Goal: Information Seeking & Learning: Learn about a topic

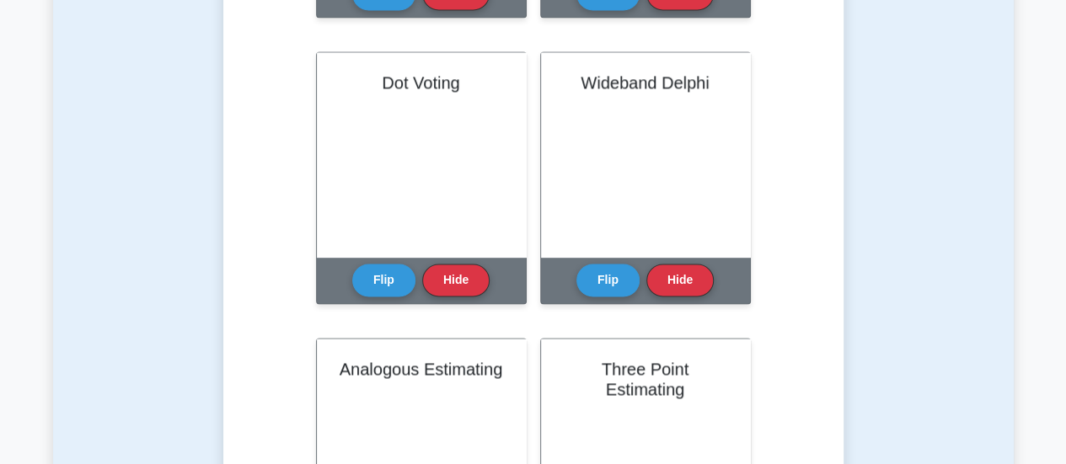
scroll to position [1205, 0]
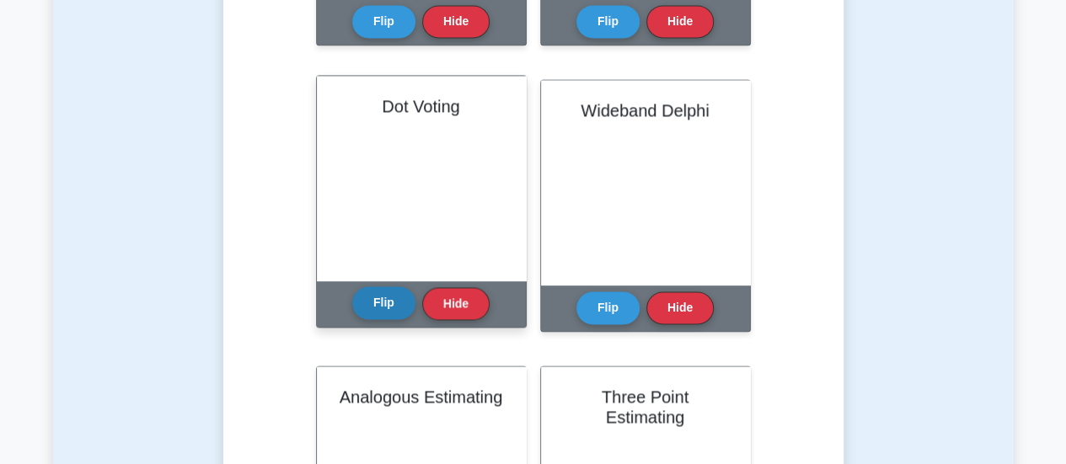
click at [366, 309] on button "Flip" at bounding box center [383, 303] width 63 height 33
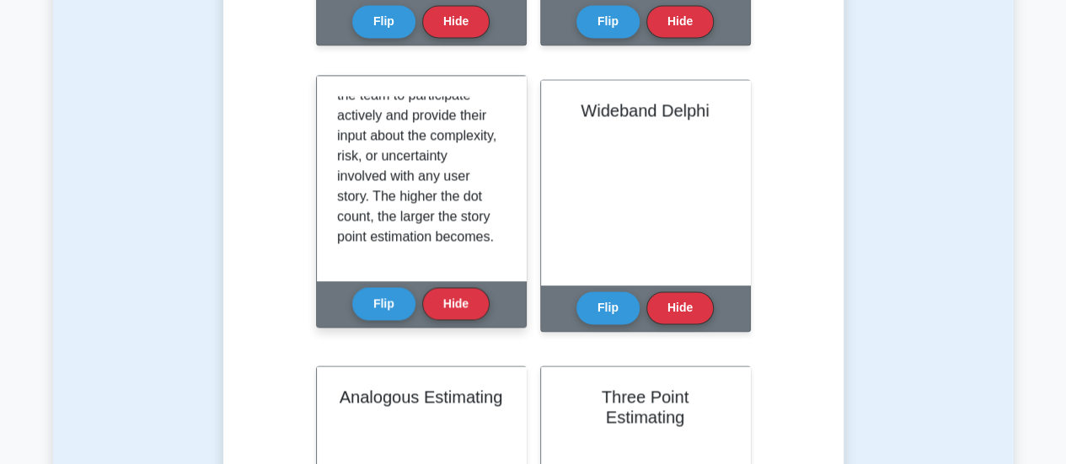
scroll to position [252, 0]
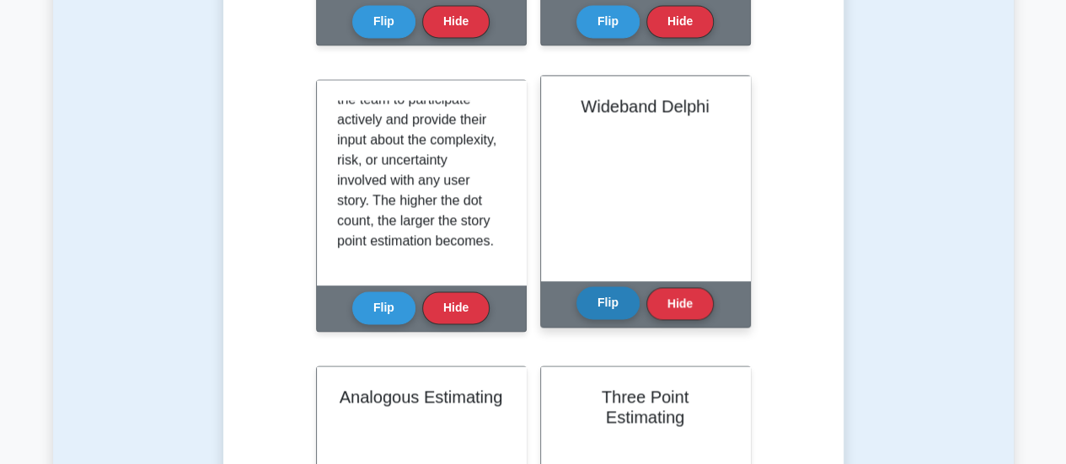
click at [598, 304] on button "Flip" at bounding box center [608, 303] width 63 height 33
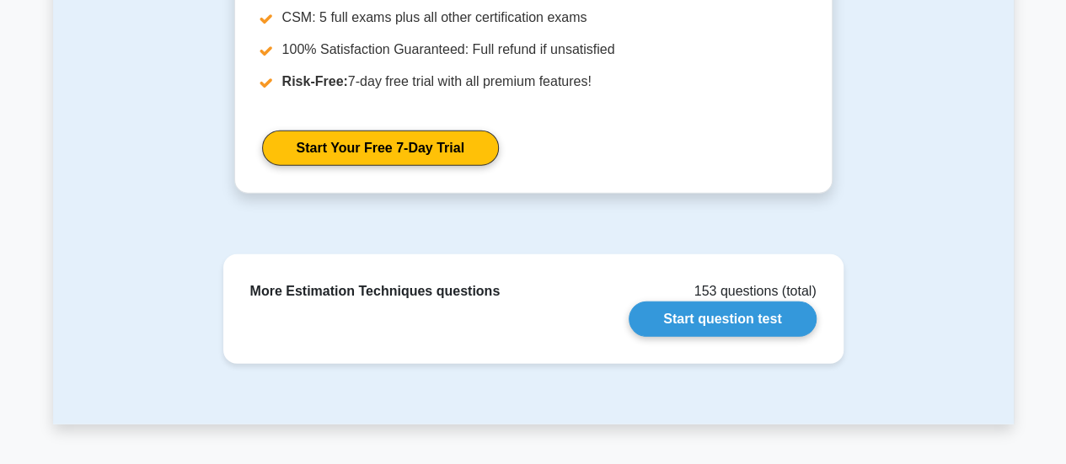
scroll to position [2193, 0]
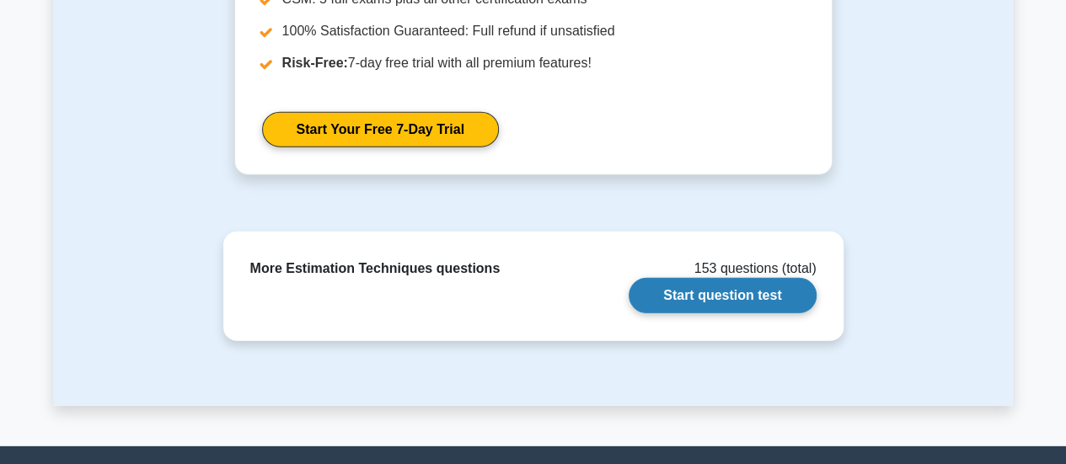
click at [743, 290] on link "Start question test" at bounding box center [722, 295] width 187 height 35
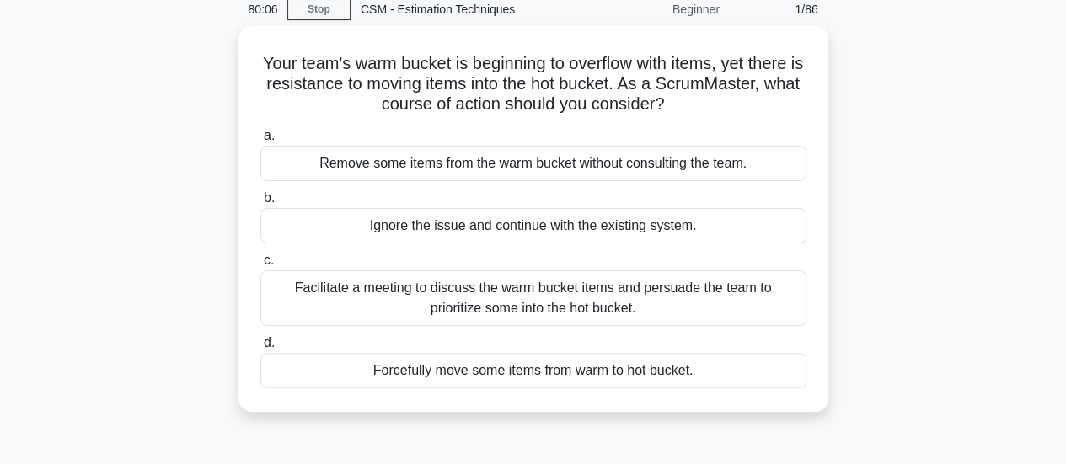
scroll to position [19, 0]
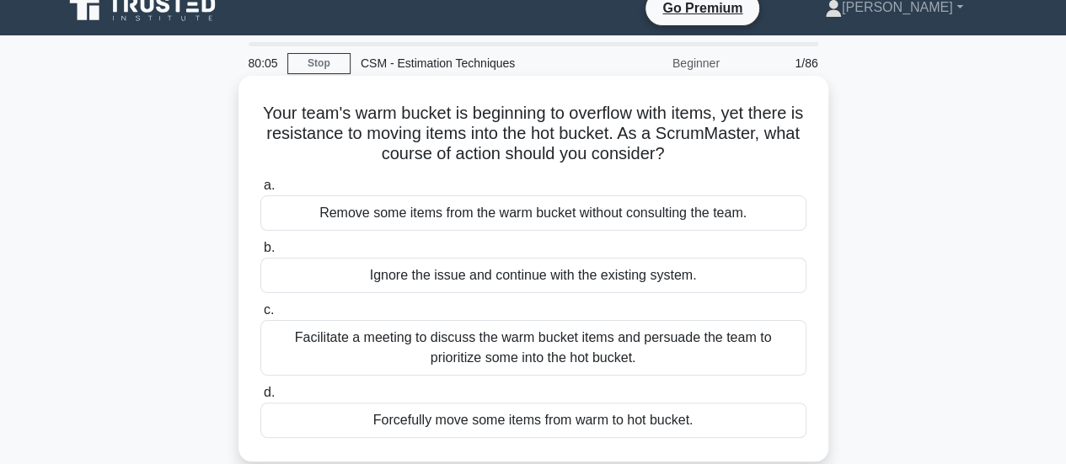
click at [566, 357] on div "Facilitate a meeting to discuss the warm bucket items and persuade the team to …" at bounding box center [533, 348] width 546 height 56
click at [260, 316] on input "c. Facilitate a meeting to discuss the warm bucket items and persuade the team …" at bounding box center [260, 310] width 0 height 11
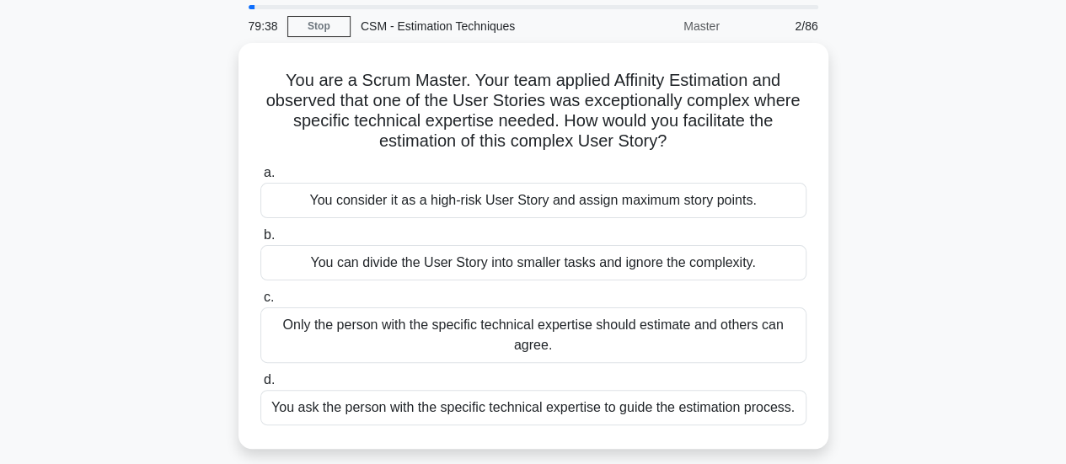
scroll to position [57, 0]
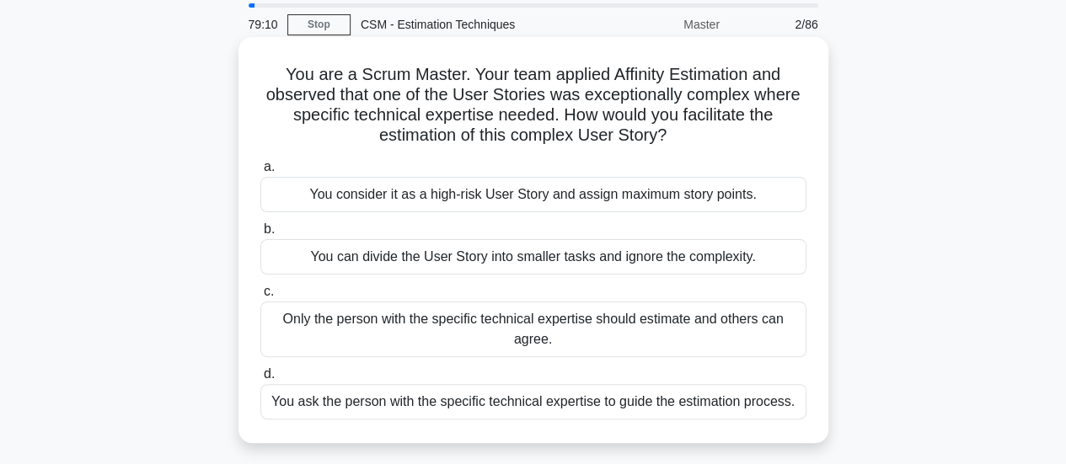
click at [732, 400] on div "You ask the person with the specific technical expertise to guide the estimatio…" at bounding box center [533, 401] width 546 height 35
click at [260, 380] on input "d. You ask the person with the specific technical expertise to guide the estima…" at bounding box center [260, 374] width 0 height 11
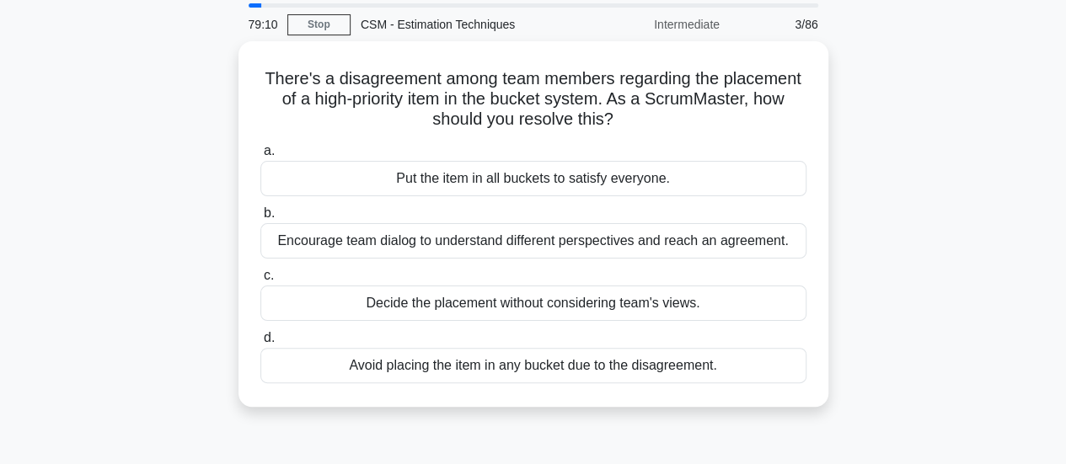
scroll to position [0, 0]
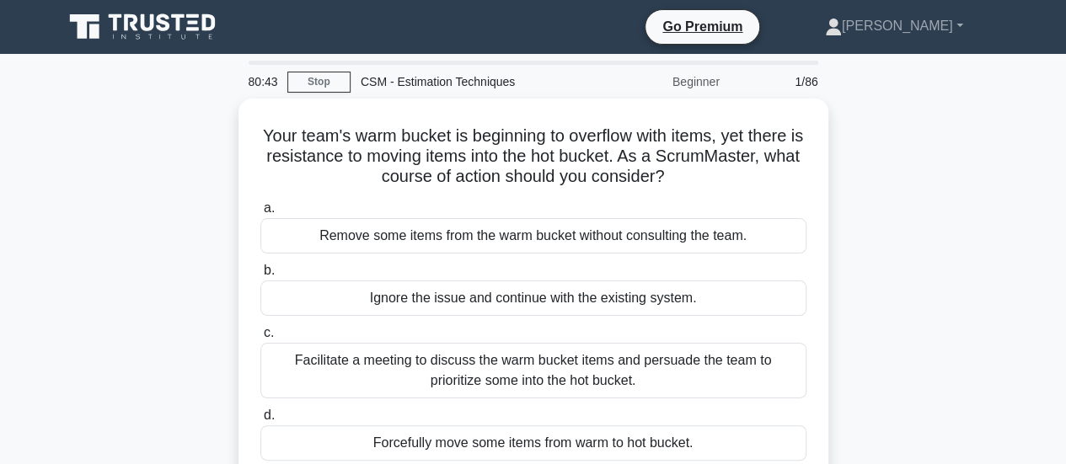
click at [899, 136] on div "Your team's warm bucket is beginning to overflow with items, yet there is resis…" at bounding box center [533, 302] width 961 height 406
click at [65, 245] on div "Your team's warm bucket is beginning to overflow with items, yet there is resis…" at bounding box center [533, 302] width 961 height 406
